Goal: Task Accomplishment & Management: Manage account settings

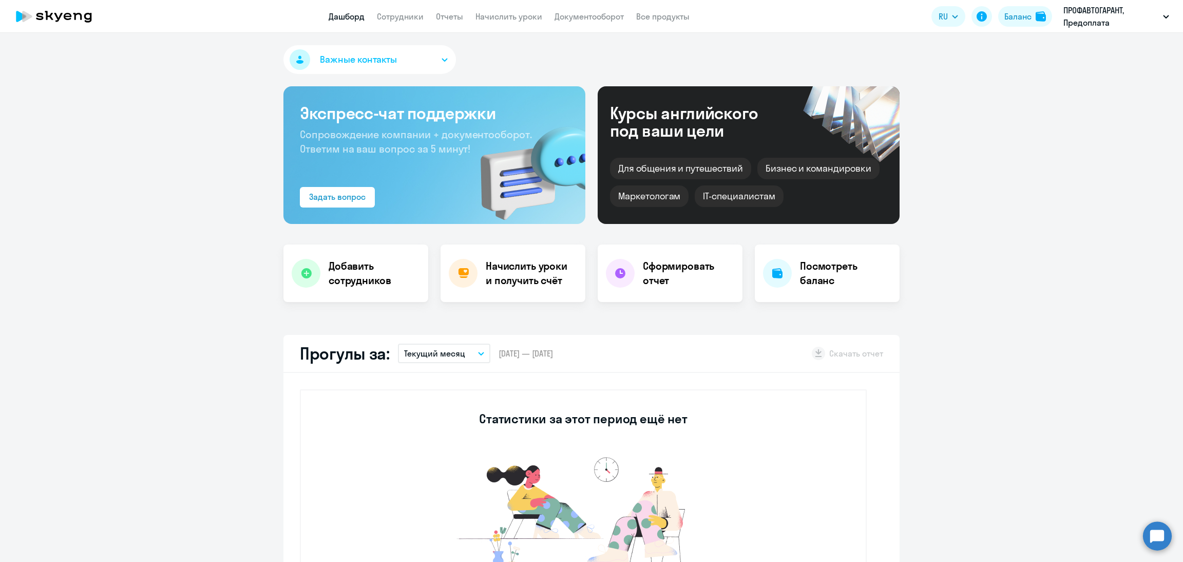
click at [600, 22] on app-menu-item-link "Документооборот" at bounding box center [589, 16] width 69 height 13
click at [607, 19] on link "Документооборот" at bounding box center [589, 16] width 69 height 10
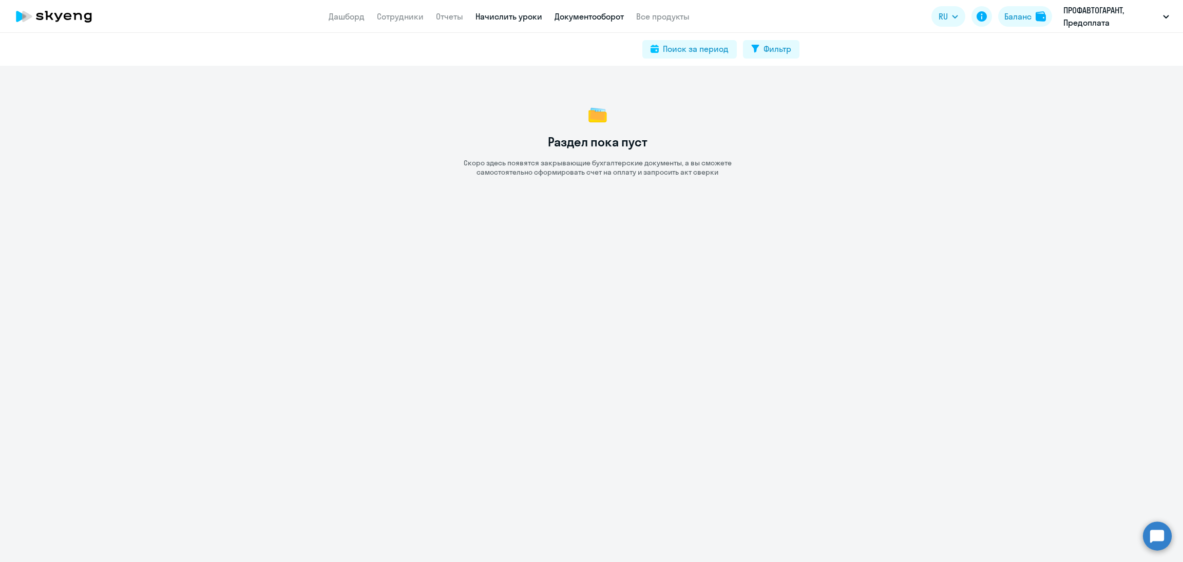
click at [488, 18] on link "Начислить уроки" at bounding box center [509, 16] width 67 height 10
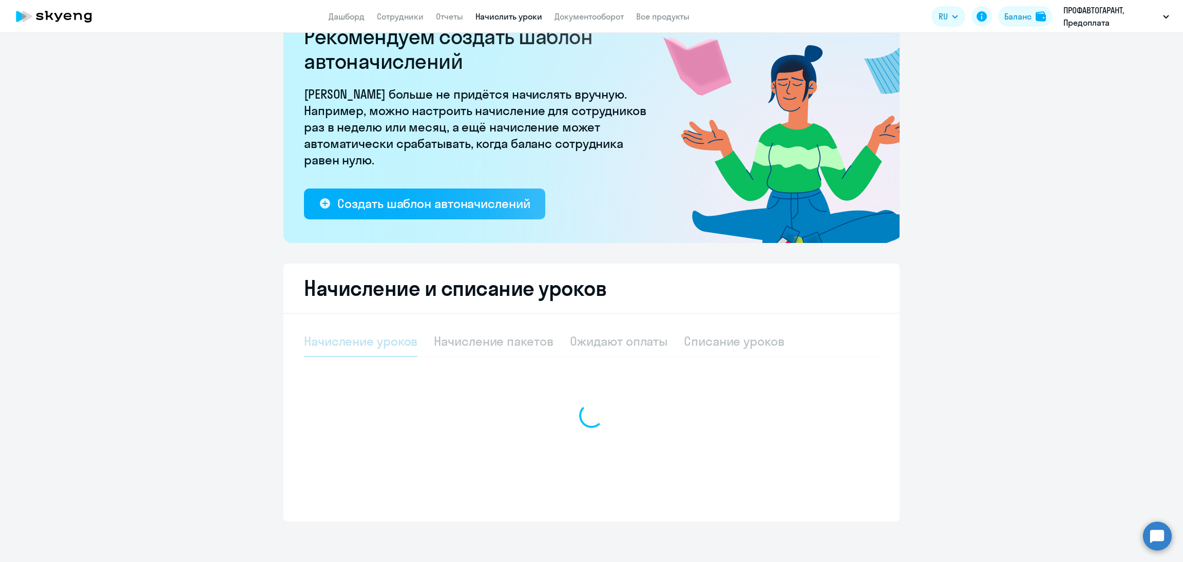
select select "10"
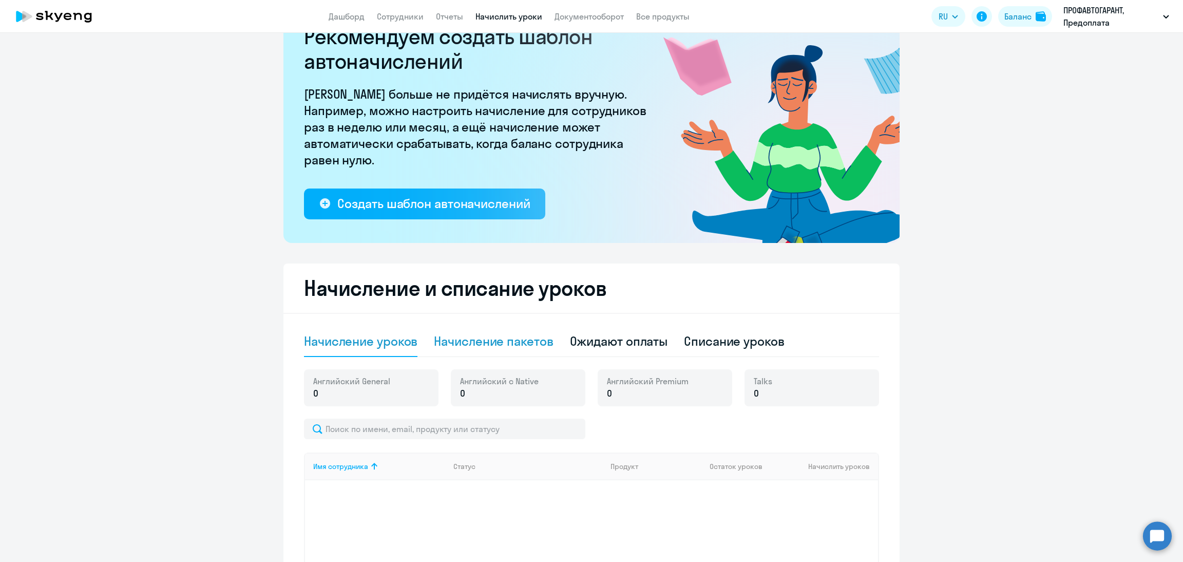
click at [509, 340] on div "Начисление пакетов" at bounding box center [493, 341] width 119 height 16
select select "10"
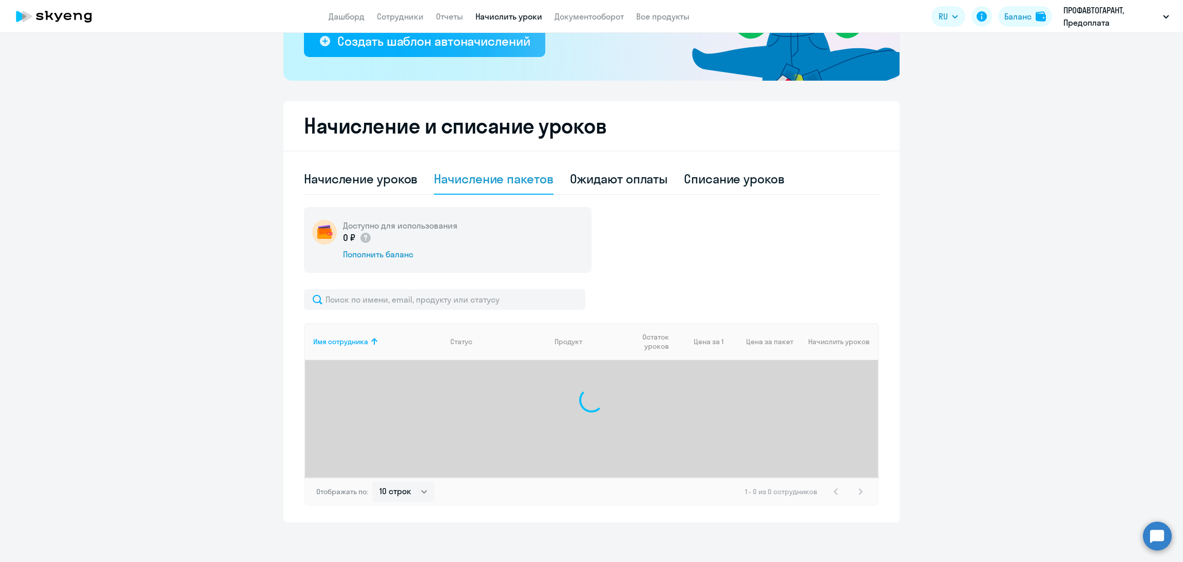
scroll to position [208, 0]
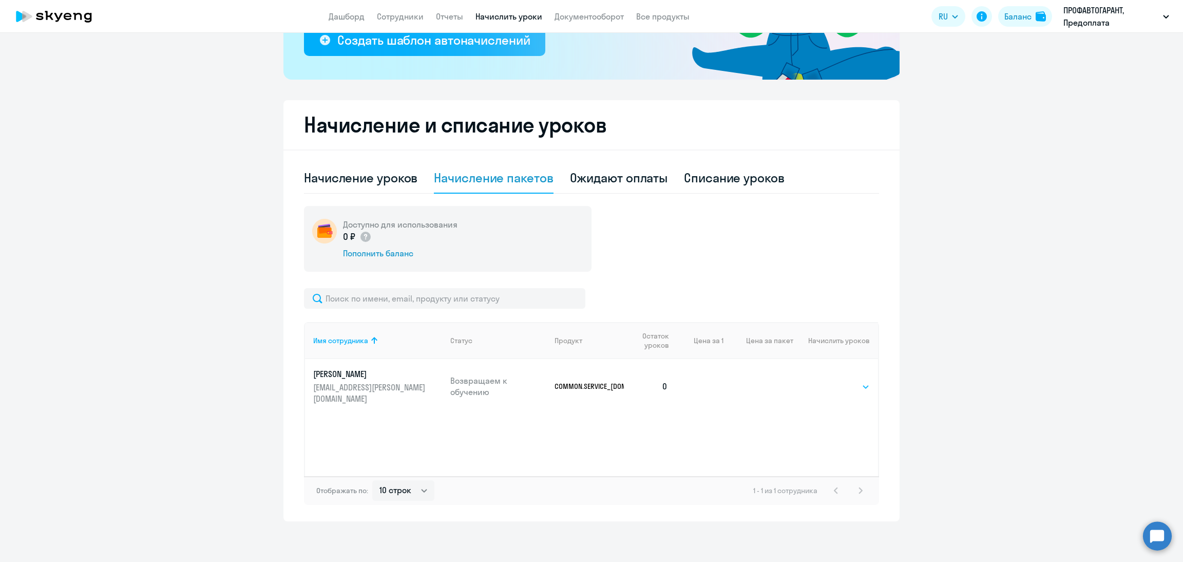
click at [828, 383] on select "Выбрать 32 64 128" at bounding box center [849, 387] width 42 height 12
select select "32"
click at [828, 381] on select "Выбрать 32 64 128" at bounding box center [849, 387] width 42 height 12
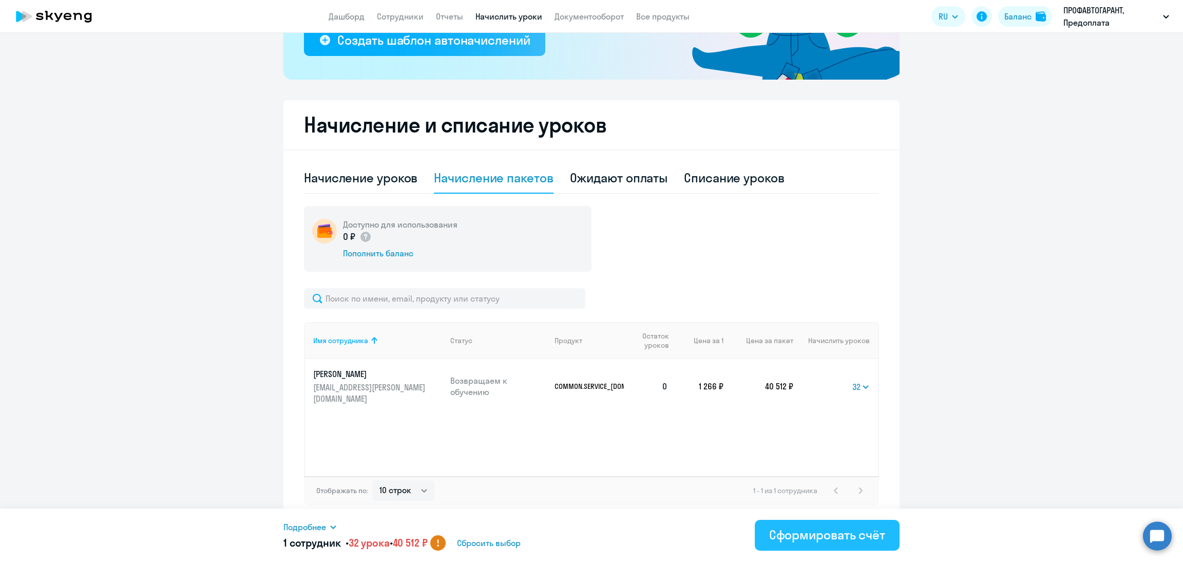
click at [819, 534] on div "Сформировать счёт" at bounding box center [827, 535] width 116 height 16
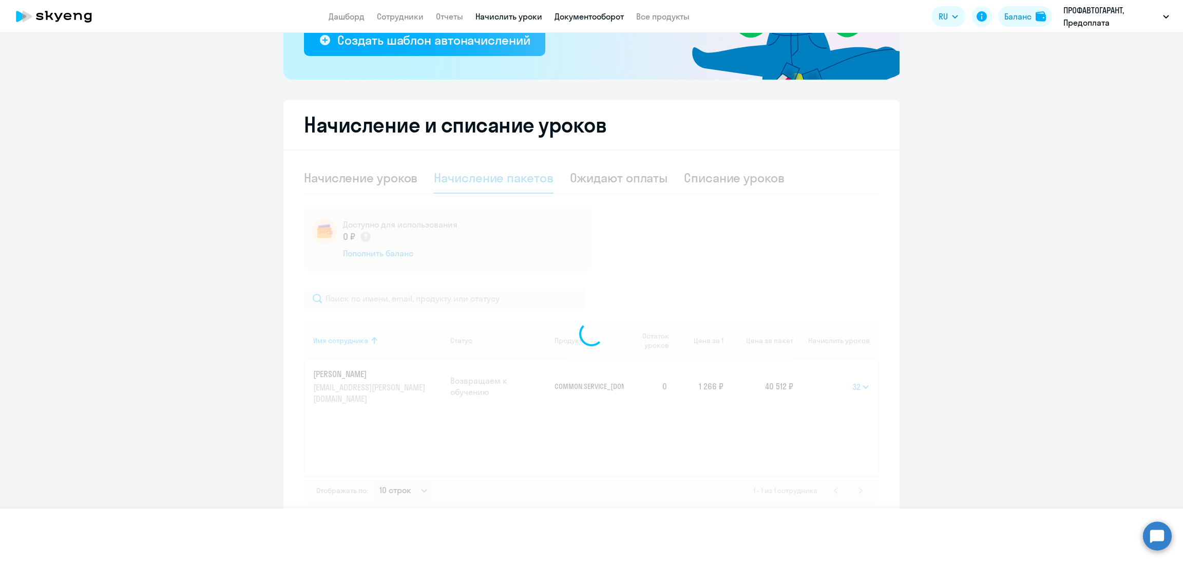
select select
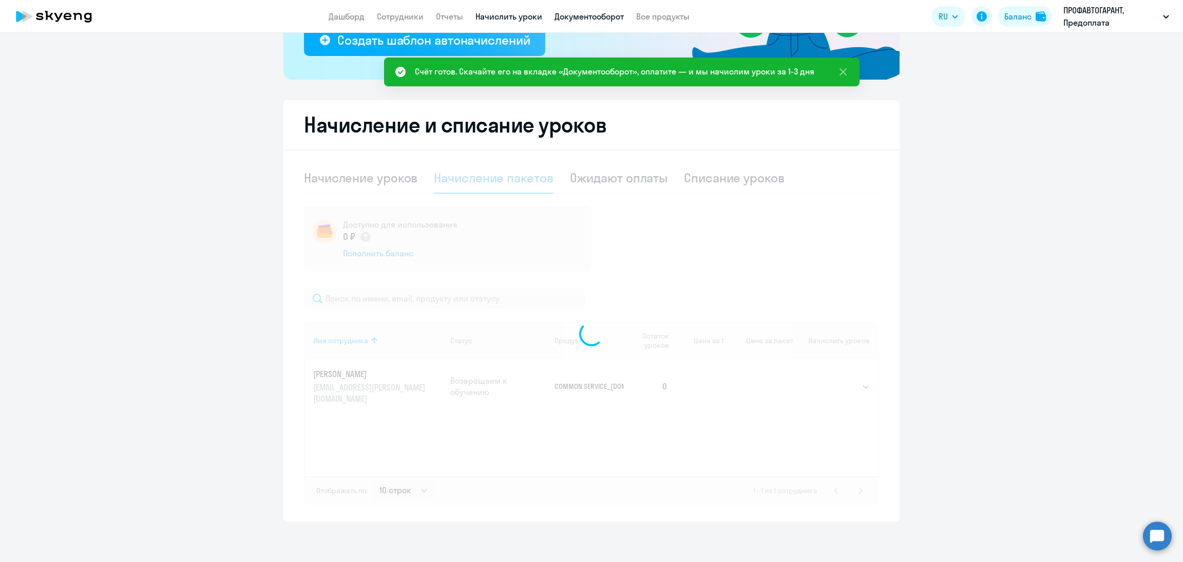
click at [592, 16] on link "Документооборот" at bounding box center [589, 16] width 69 height 10
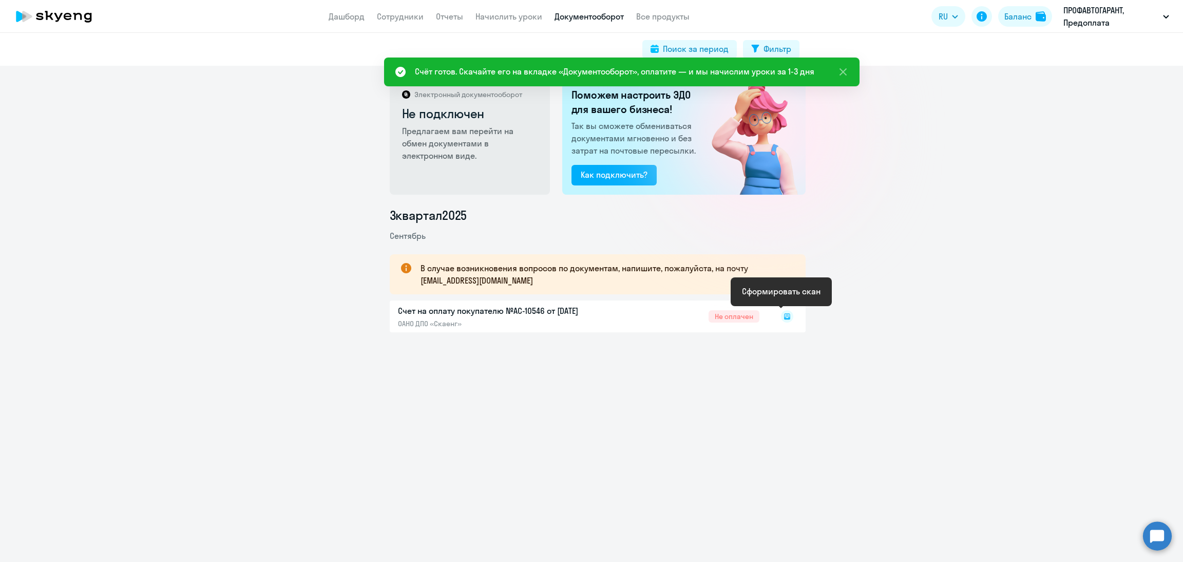
click at [784, 318] on icon at bounding box center [787, 316] width 6 height 6
click at [782, 317] on rect at bounding box center [787, 316] width 12 height 12
click at [782, 316] on icon at bounding box center [787, 316] width 12 height 12
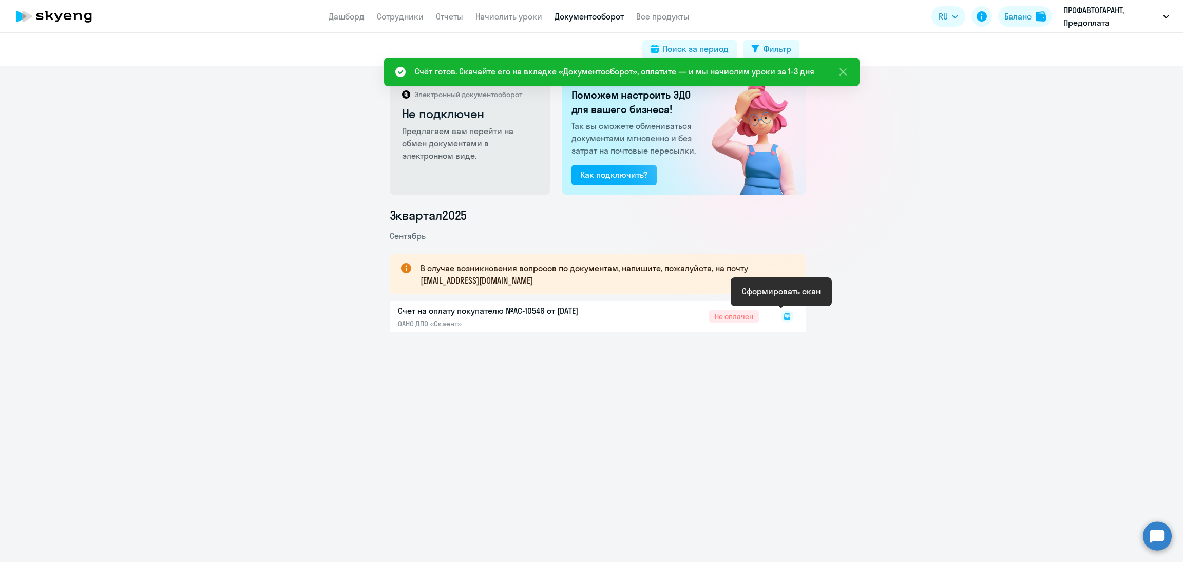
click at [781, 315] on rect at bounding box center [787, 316] width 12 height 12
click at [783, 312] on rect at bounding box center [787, 316] width 12 height 12
click at [784, 318] on rect at bounding box center [787, 316] width 12 height 12
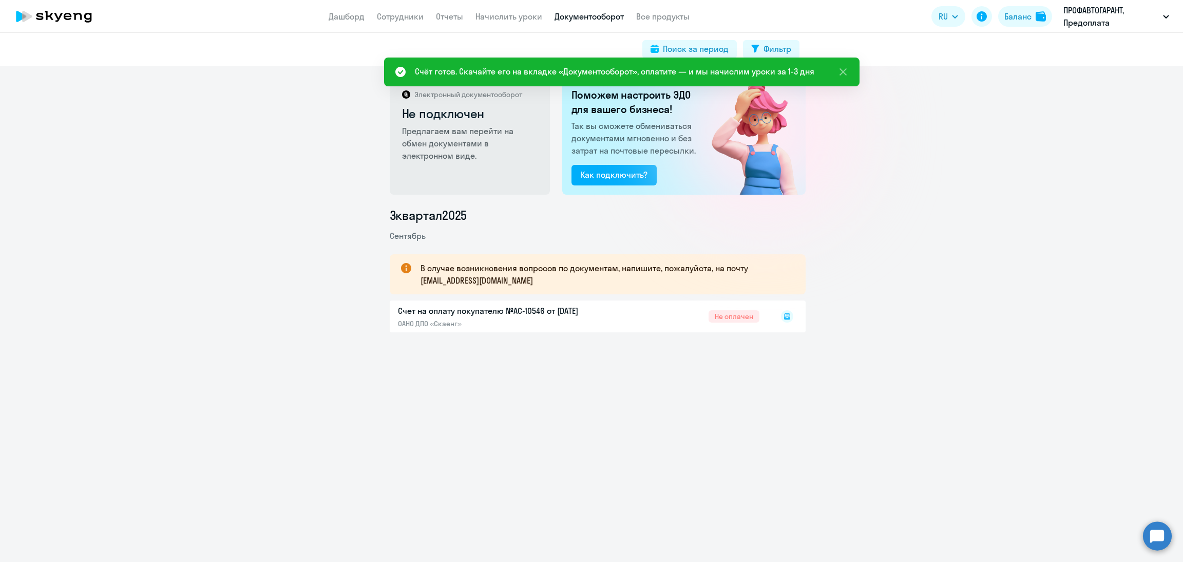
click at [784, 319] on rect at bounding box center [787, 316] width 12 height 12
click at [784, 319] on icon at bounding box center [787, 316] width 6 height 6
click at [784, 317] on icon at bounding box center [787, 316] width 6 height 6
click at [782, 317] on rect at bounding box center [787, 316] width 12 height 12
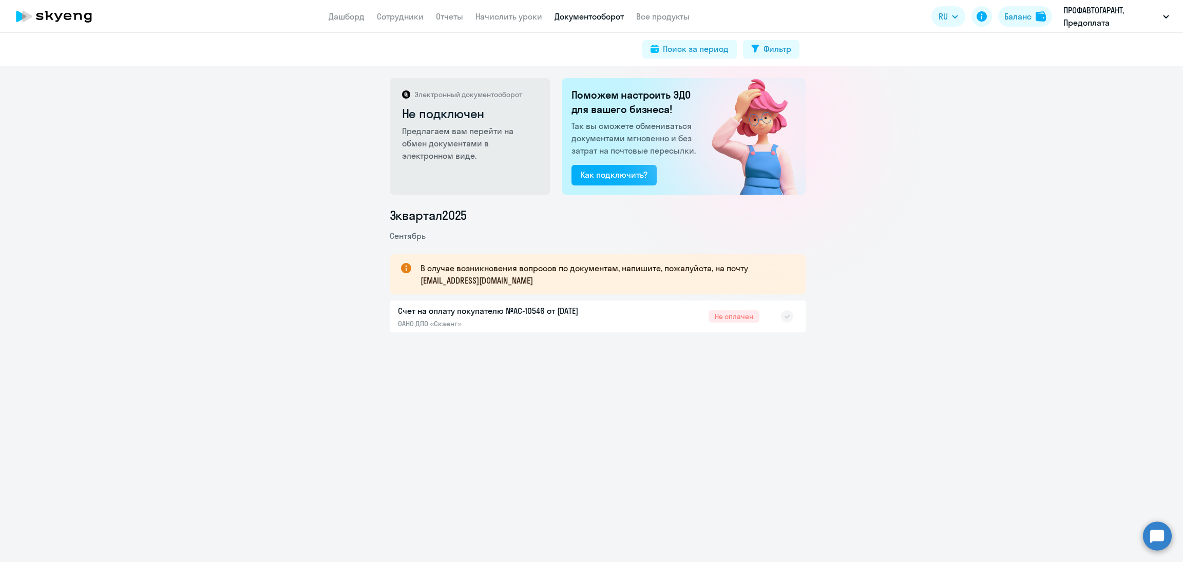
click at [784, 317] on icon at bounding box center [787, 316] width 6 height 4
click at [782, 315] on rect at bounding box center [787, 316] width 12 height 12
click at [781, 316] on rect at bounding box center [787, 316] width 12 height 12
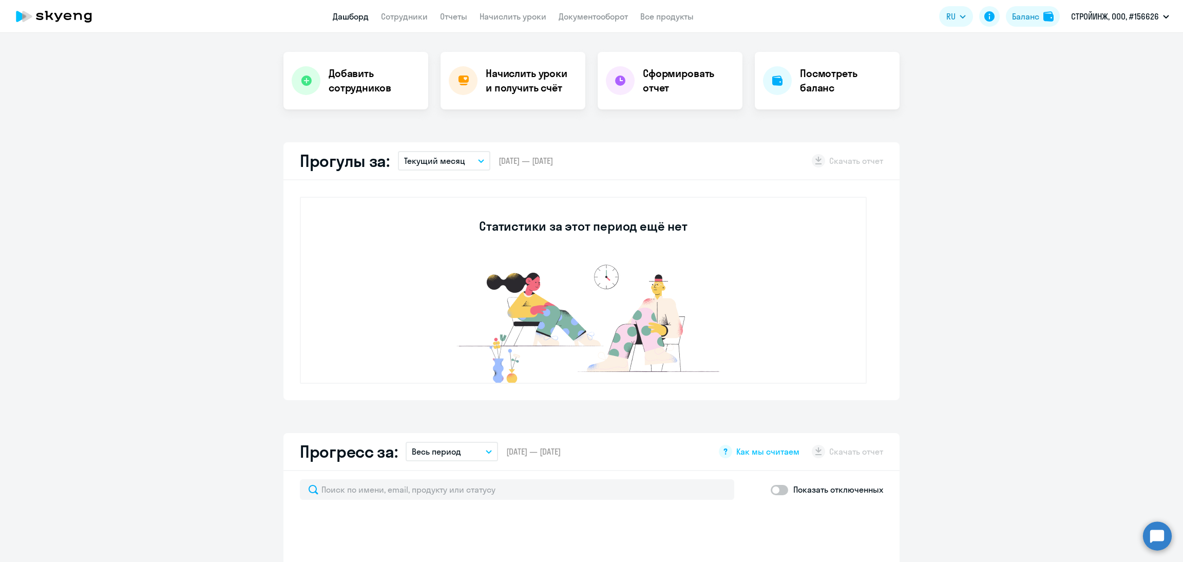
scroll to position [308, 0]
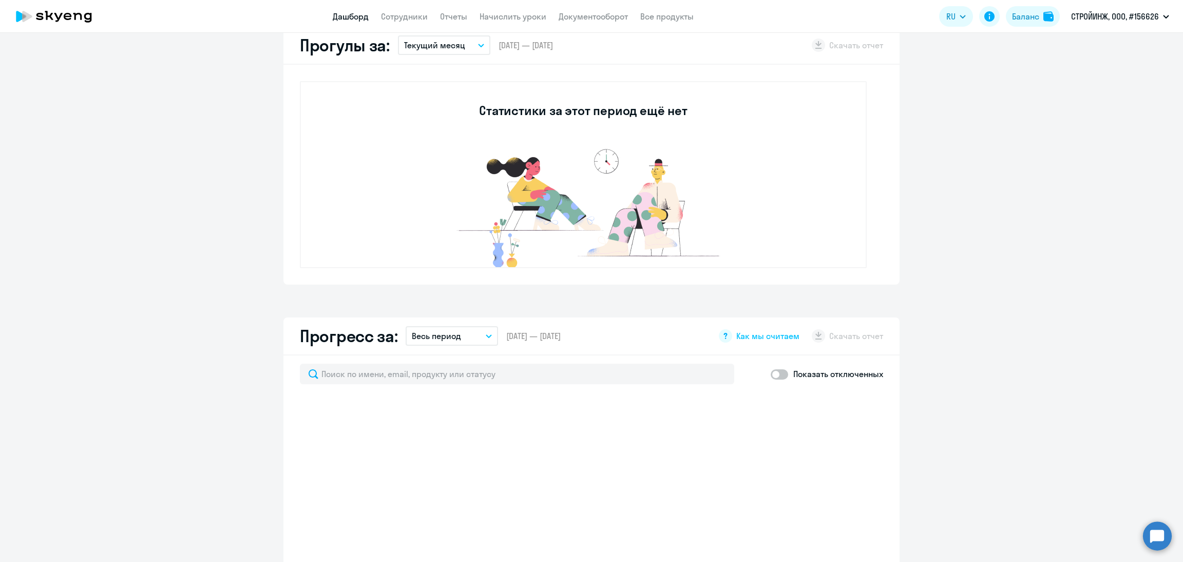
click at [586, 22] on app-menu-item-link "Документооборот" at bounding box center [593, 16] width 69 height 13
click at [594, 17] on link "Документооборот" at bounding box center [593, 16] width 69 height 10
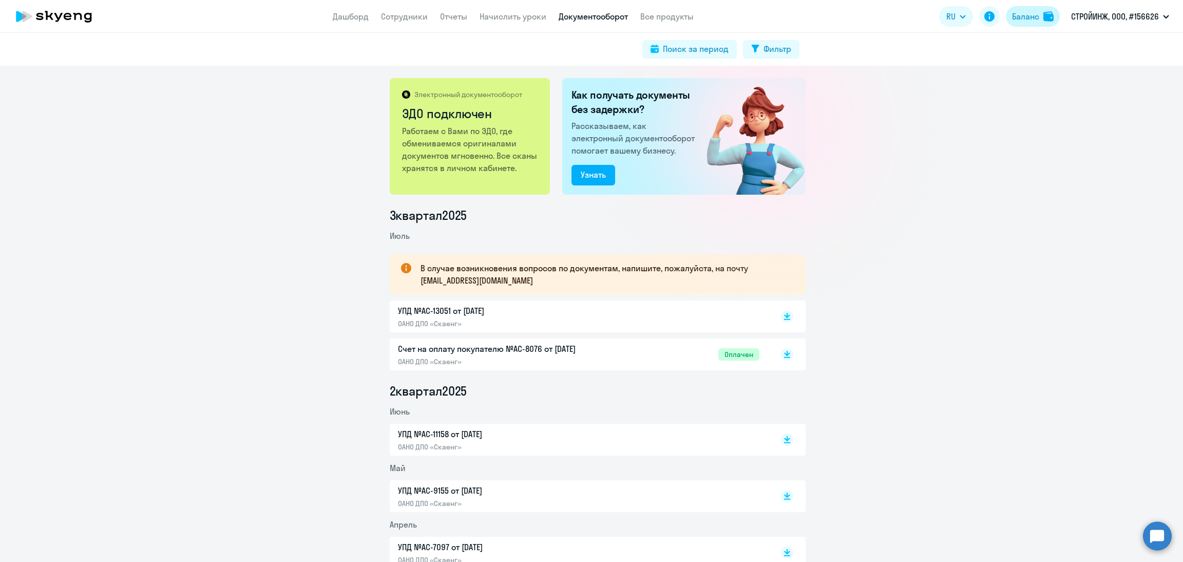
click at [1013, 17] on div "Баланс" at bounding box center [1025, 16] width 27 height 12
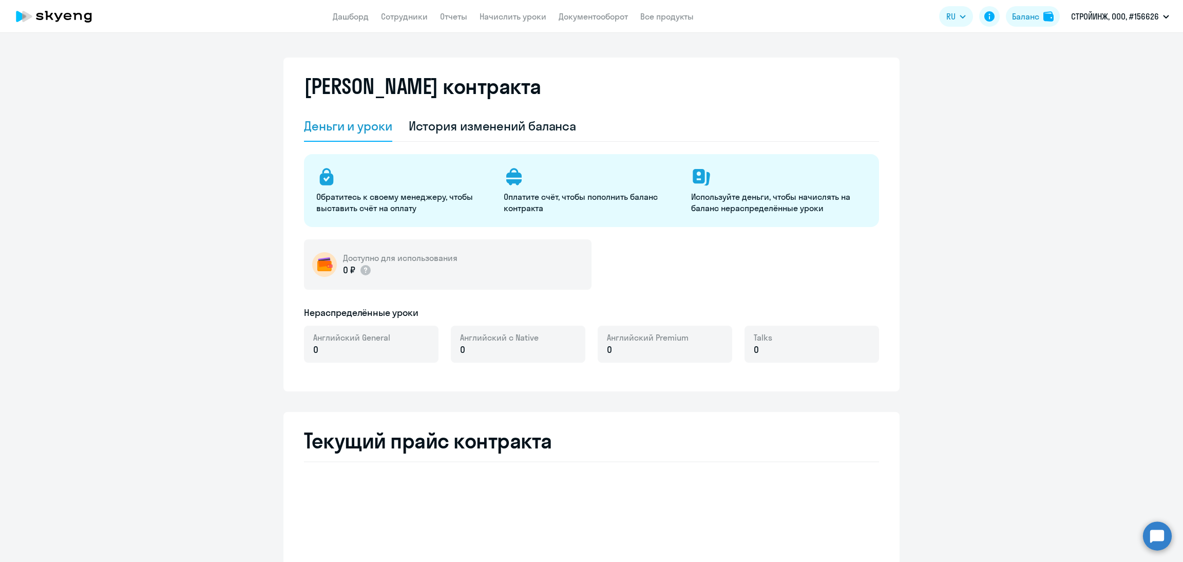
select select "english_adult_not_native_speaker"
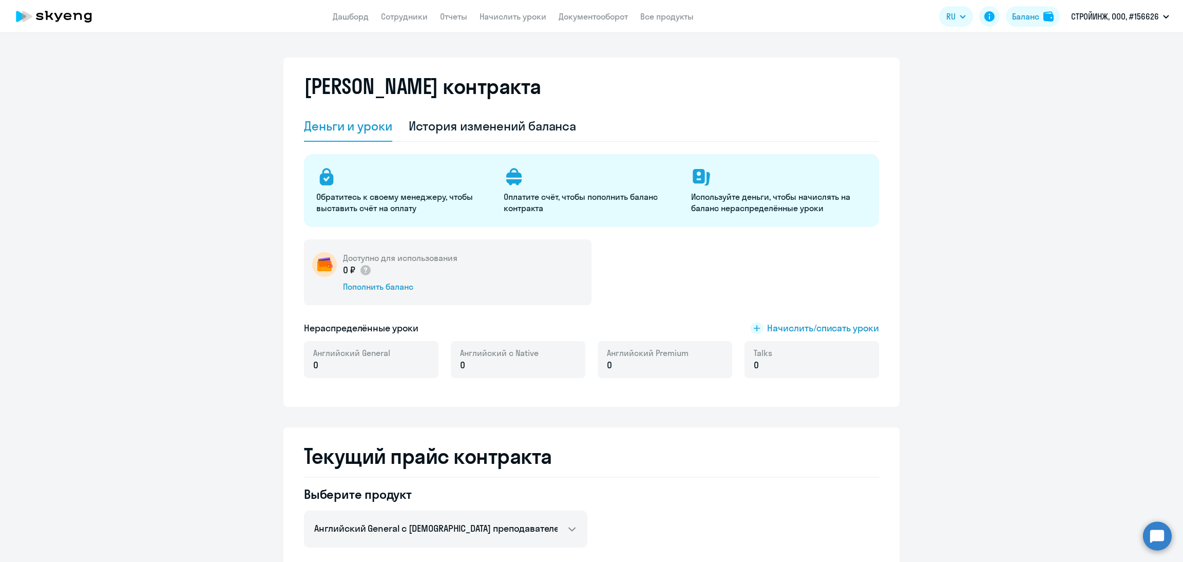
click at [391, 10] on app-menu-item-link "Сотрудники" at bounding box center [404, 16] width 47 height 13
click at [392, 20] on link "Сотрудники" at bounding box center [404, 16] width 47 height 10
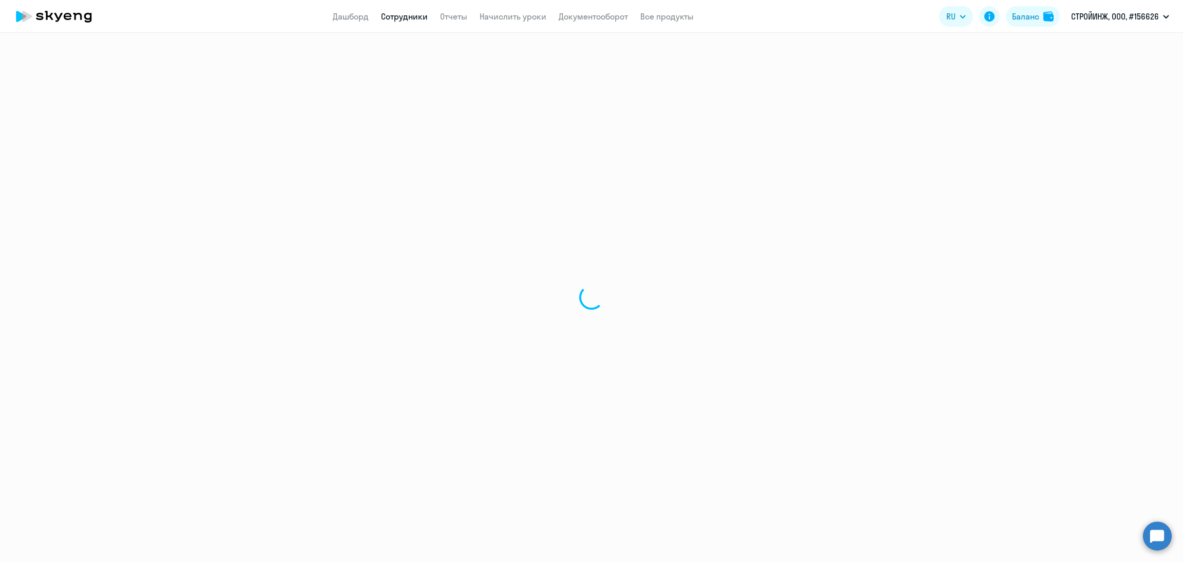
select select "30"
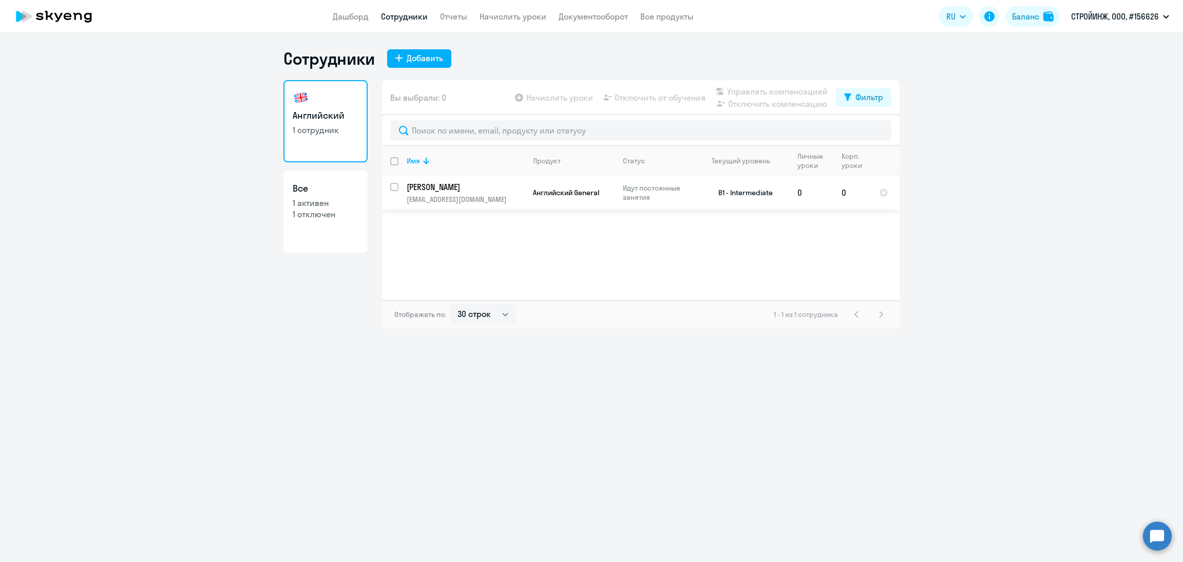
click at [470, 198] on p "ivanov.dy@mail.ru" at bounding box center [466, 199] width 118 height 9
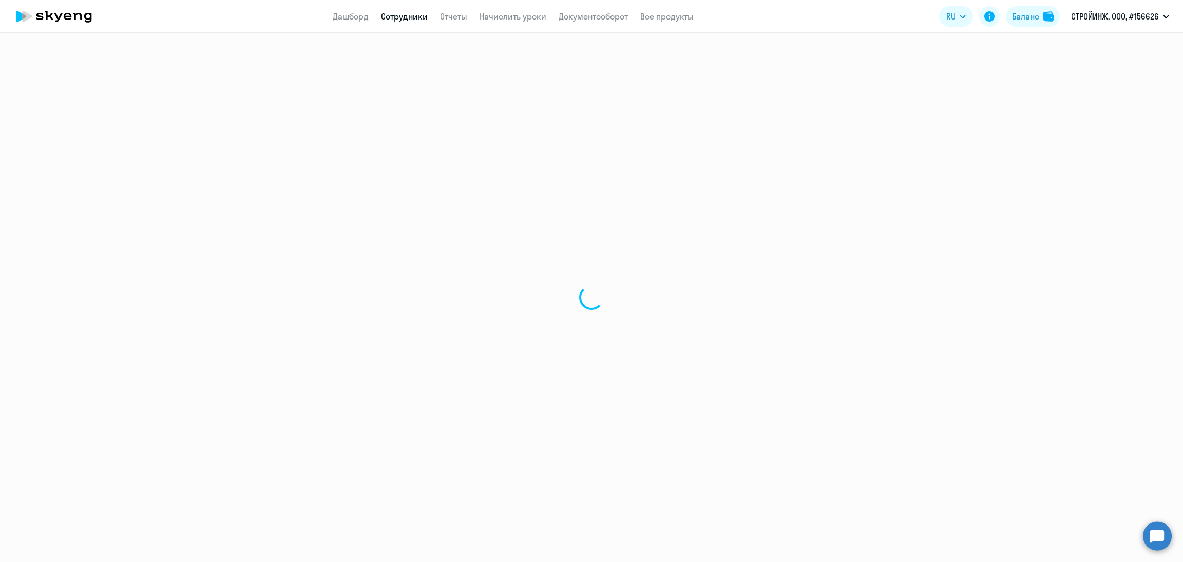
select select "english"
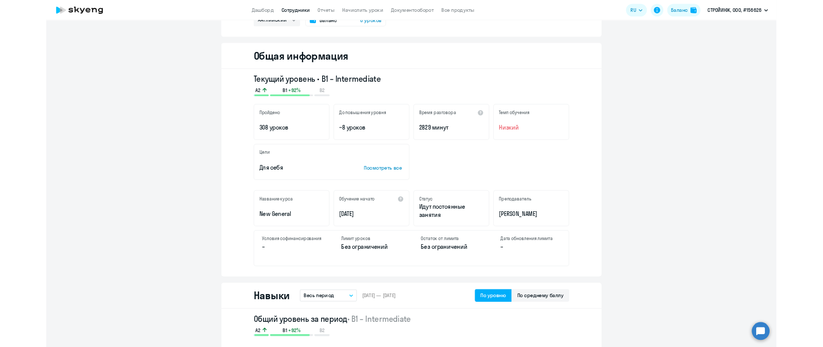
scroll to position [308, 0]
